Goal: Transaction & Acquisition: Book appointment/travel/reservation

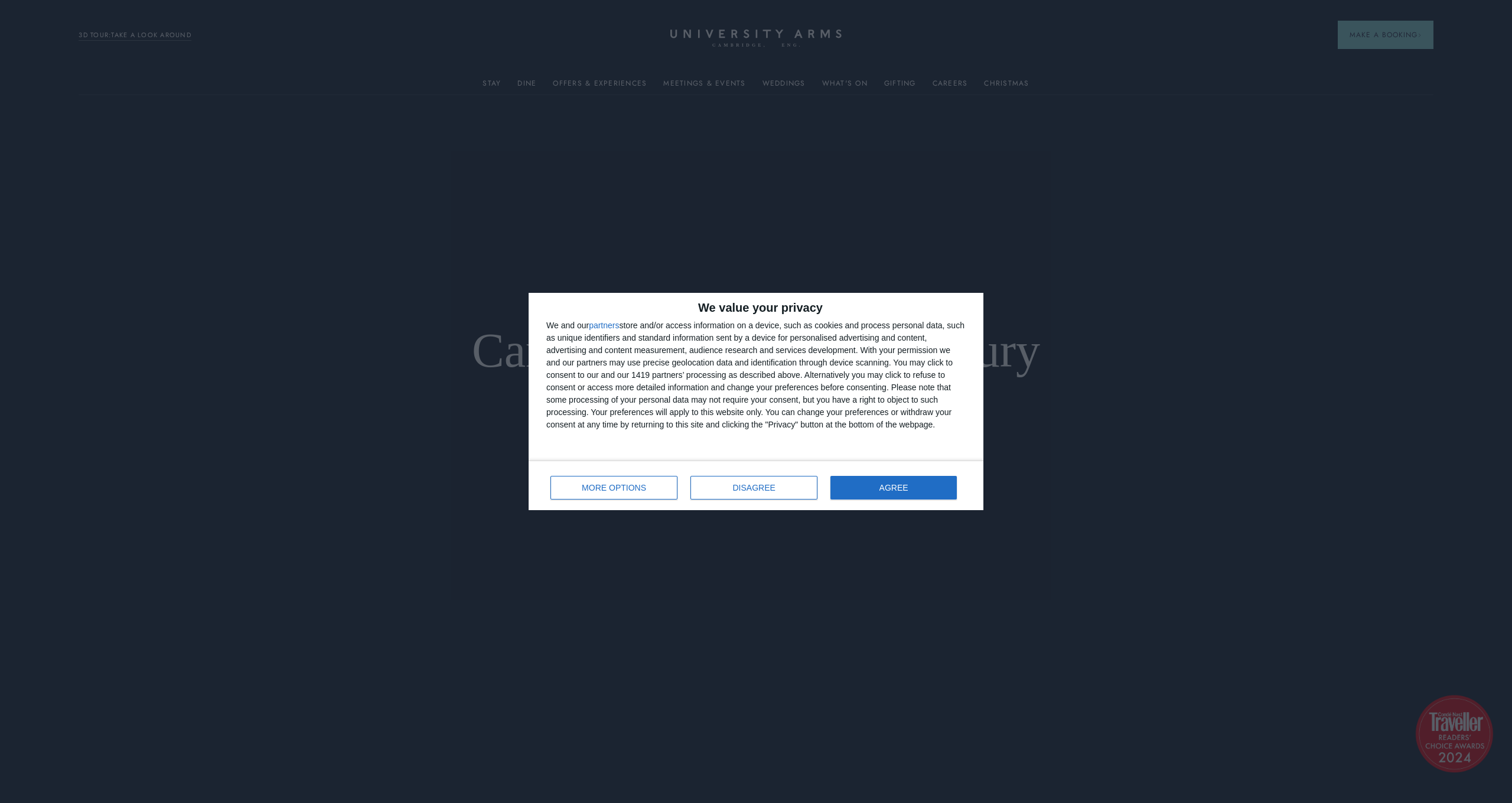
click at [909, 484] on button "AGREE" at bounding box center [894, 488] width 127 height 24
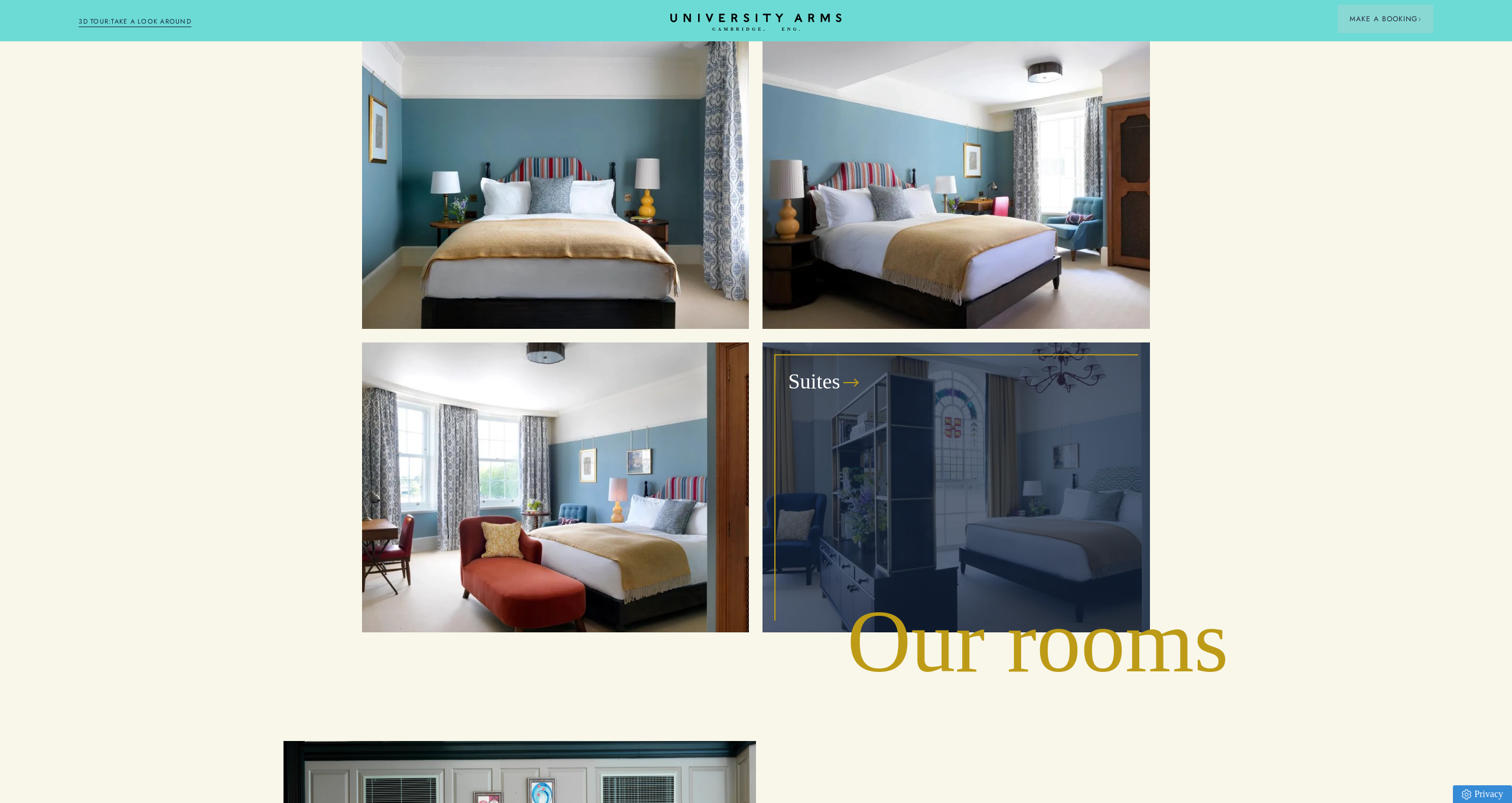
scroll to position [1625, 0]
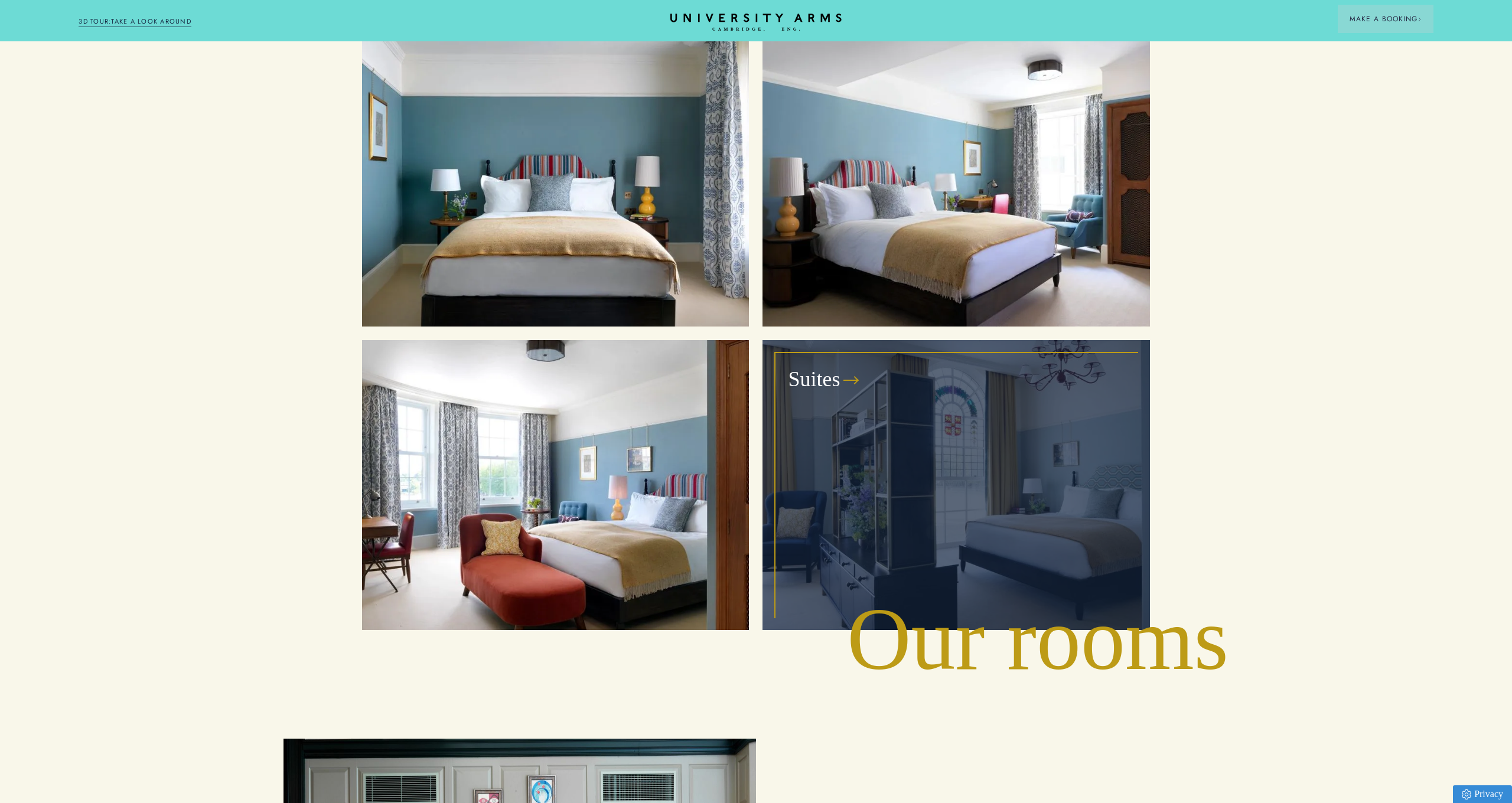
click at [956, 429] on div "Suites" at bounding box center [956, 485] width 360 height 262
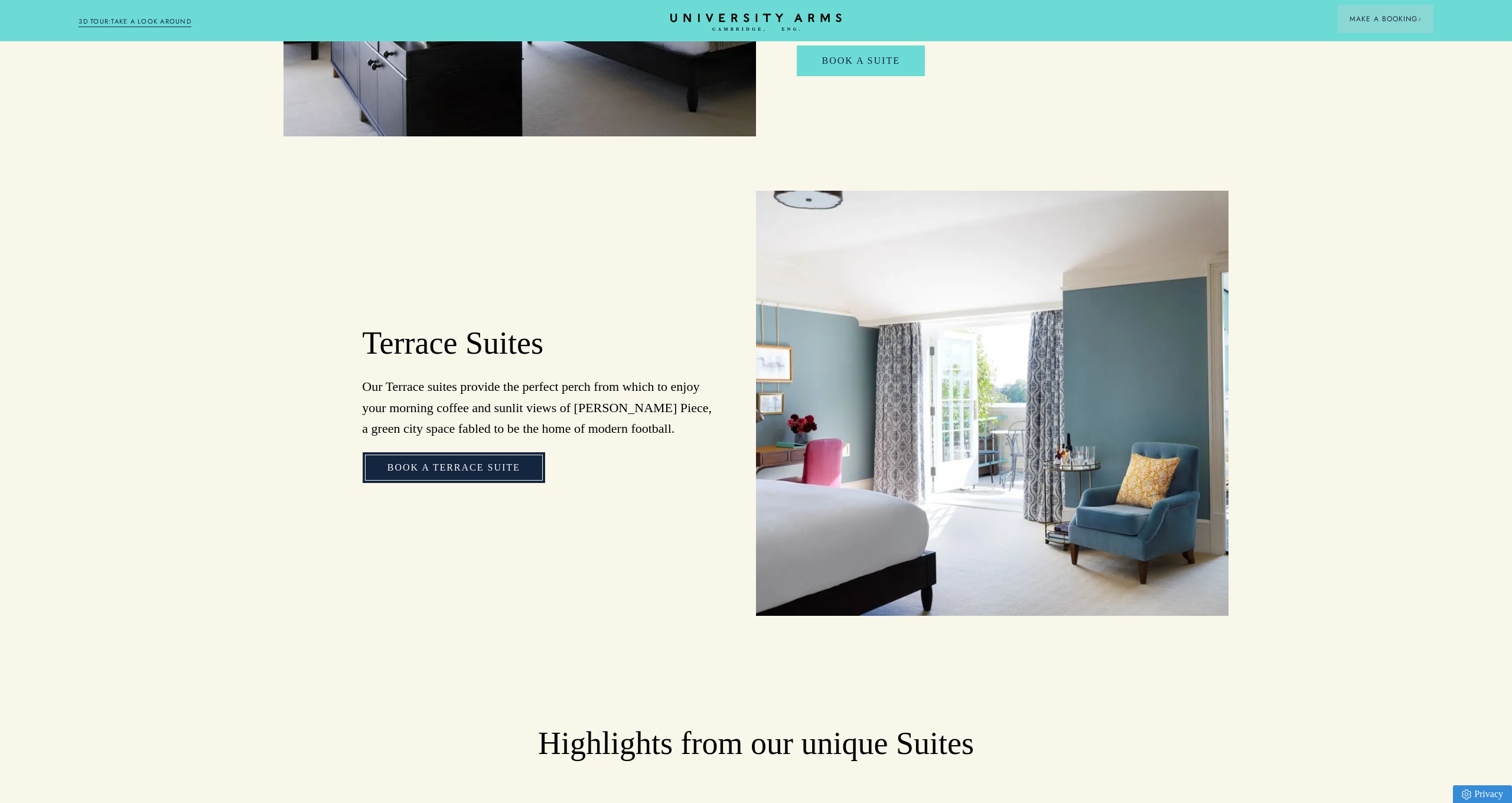
scroll to position [1528, 0]
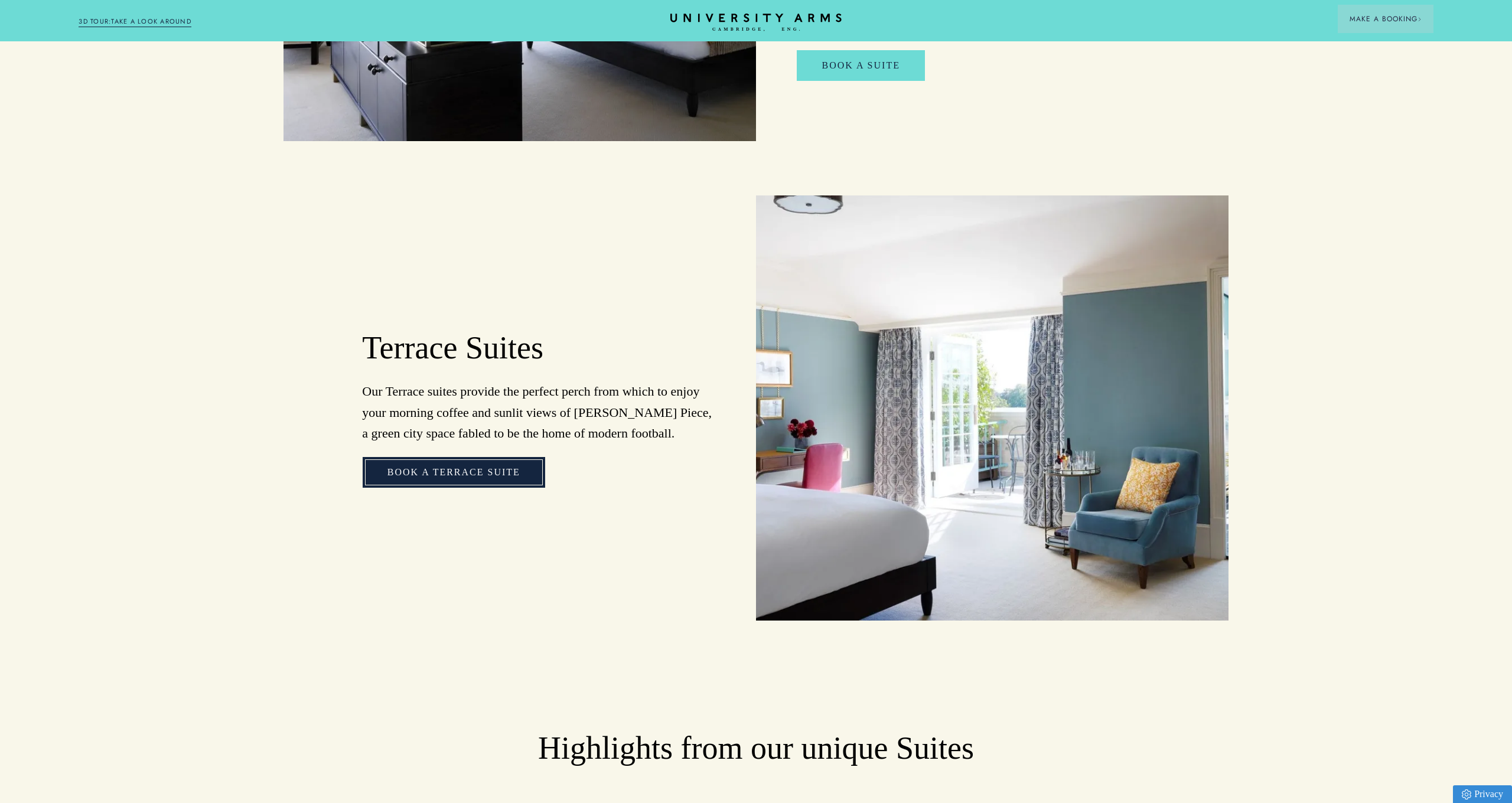
click at [478, 457] on link "Book a Terrace Suite" at bounding box center [453, 472] width 182 height 31
drag, startPoint x: 790, startPoint y: 1, endPoint x: 781, endPoint y: 9, distance: 12.0
click at [788, 3] on header "Stay Suites Superior Rooms Classic Rooms Cosy Rooms Dine Restaurant Bar Afterno…" at bounding box center [756, 20] width 1512 height 41
click at [777, 12] on header "Stay Suites Superior Rooms Classic Rooms Cosy Rooms Dine Restaurant Bar Afterno…" at bounding box center [756, 20] width 1512 height 41
click at [771, 22] on icon "CAMBRIDGE’S LEADING LUXURY HOTEL SINCE [DATE]" at bounding box center [756, 22] width 166 height 18
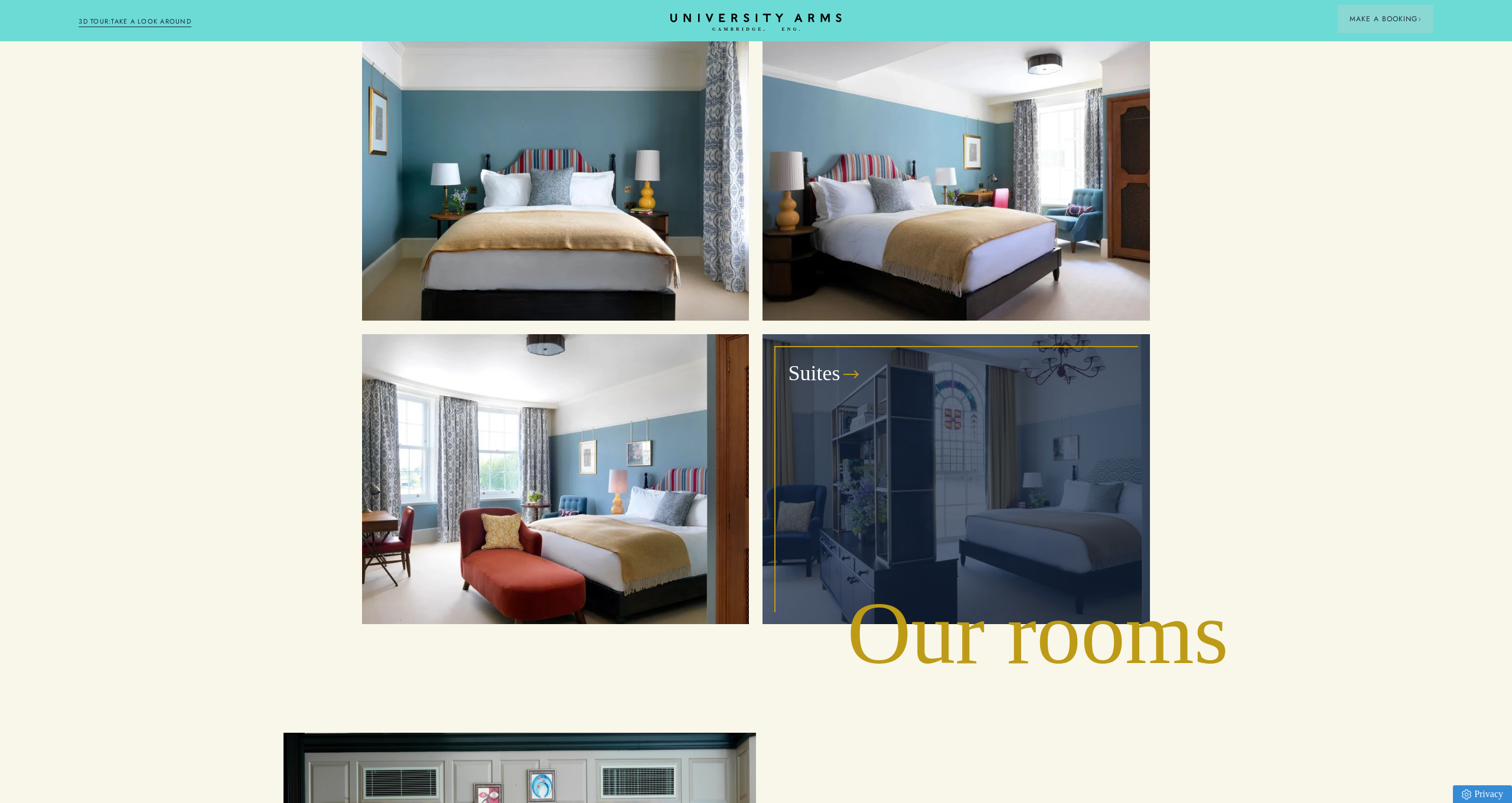
scroll to position [1644, 0]
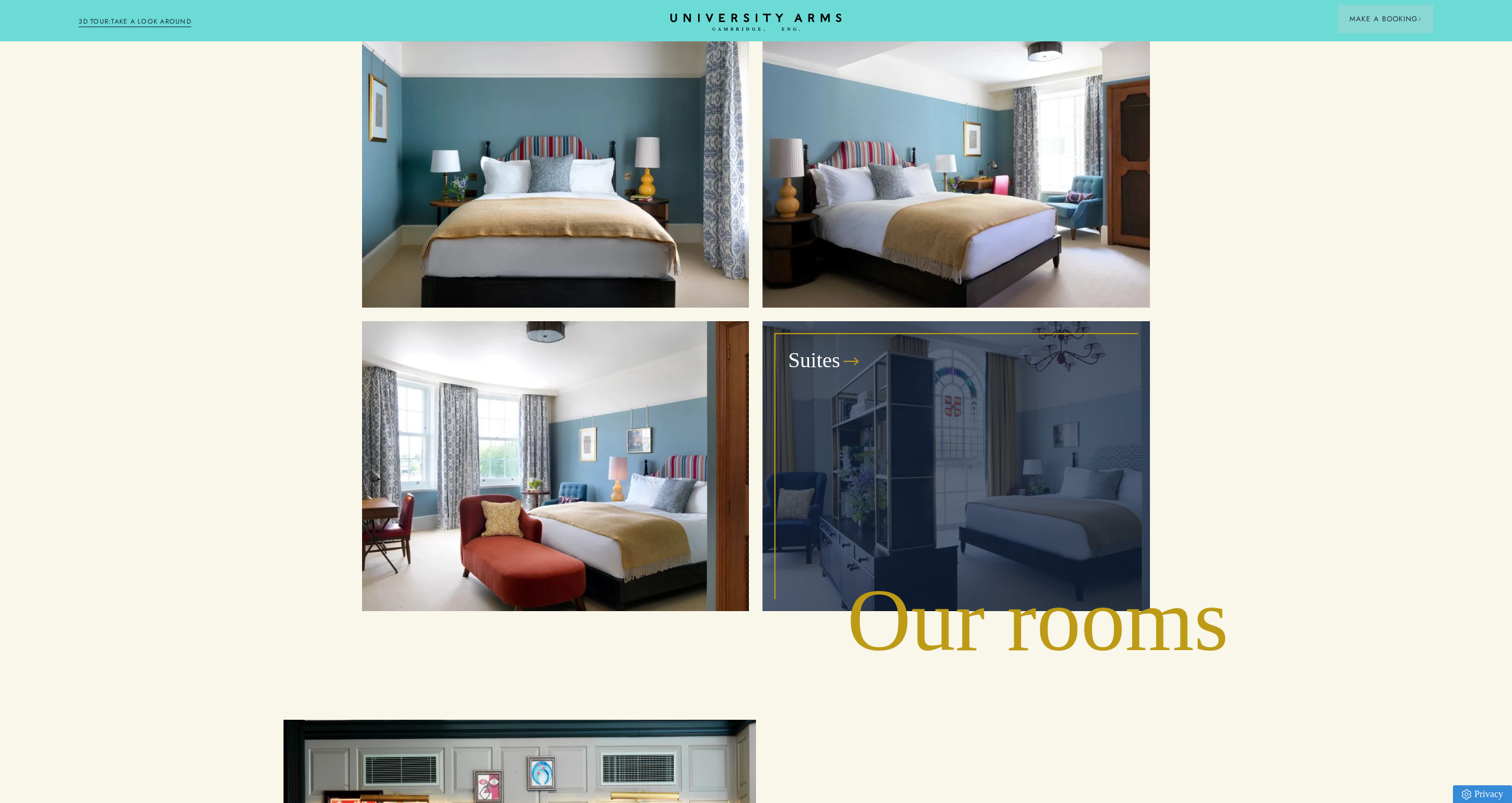
click at [986, 390] on div "Suites" at bounding box center [956, 466] width 360 height 262
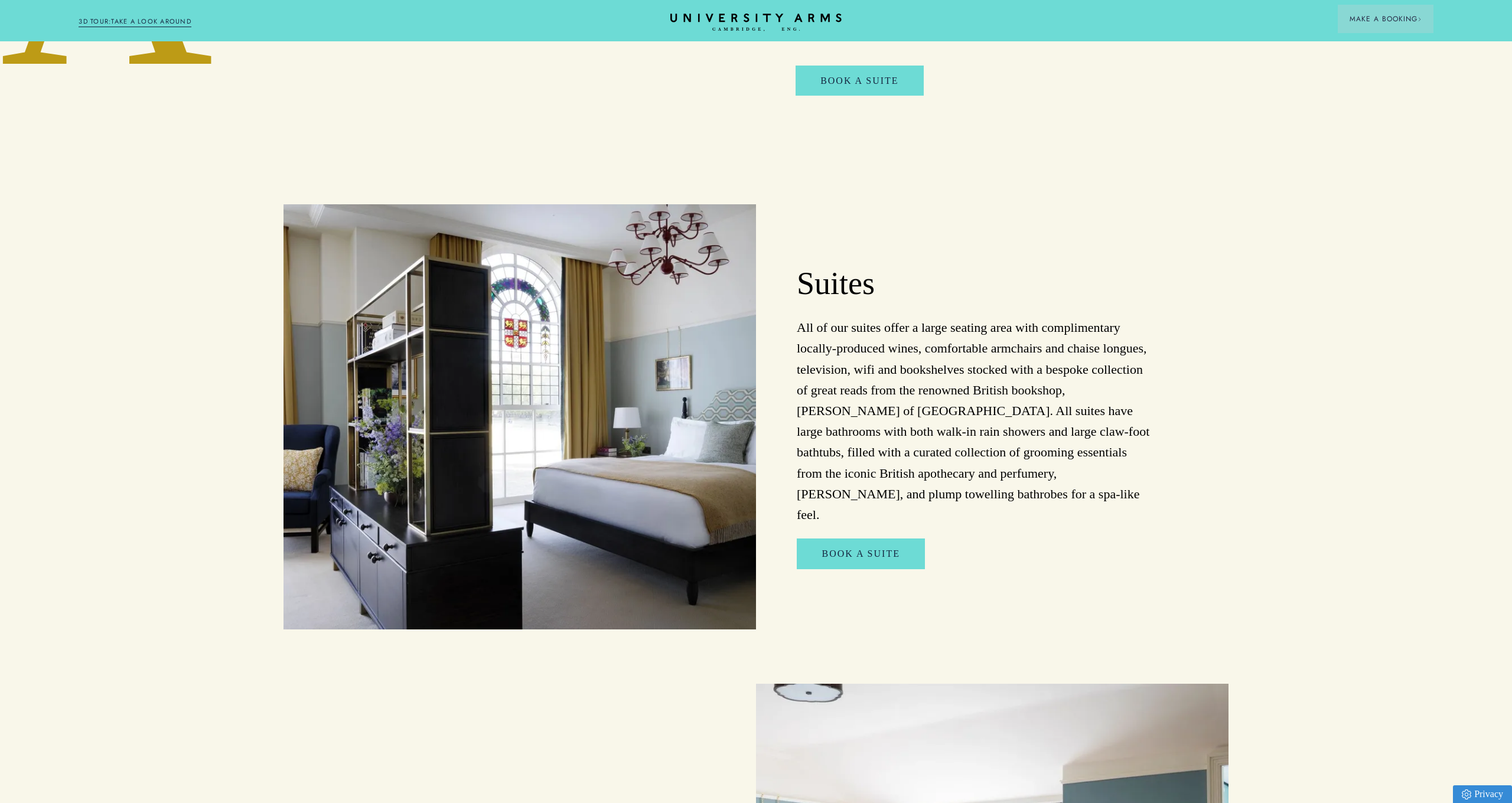
scroll to position [1040, 0]
click at [901, 538] on link "Book A suite" at bounding box center [860, 553] width 127 height 31
